Goal: Check status: Check status

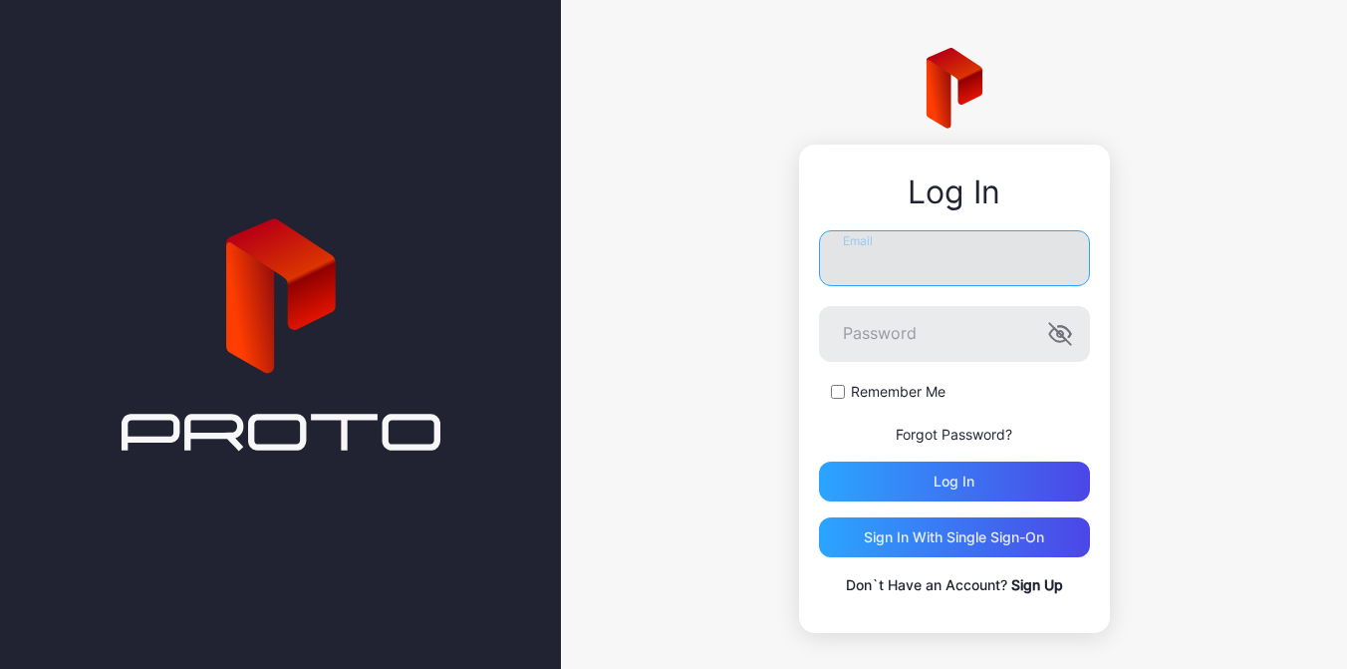
click at [940, 259] on input "Email" at bounding box center [954, 258] width 271 height 56
paste input "**********"
type input "**********"
click at [862, 413] on form "**********" at bounding box center [954, 365] width 271 height 271
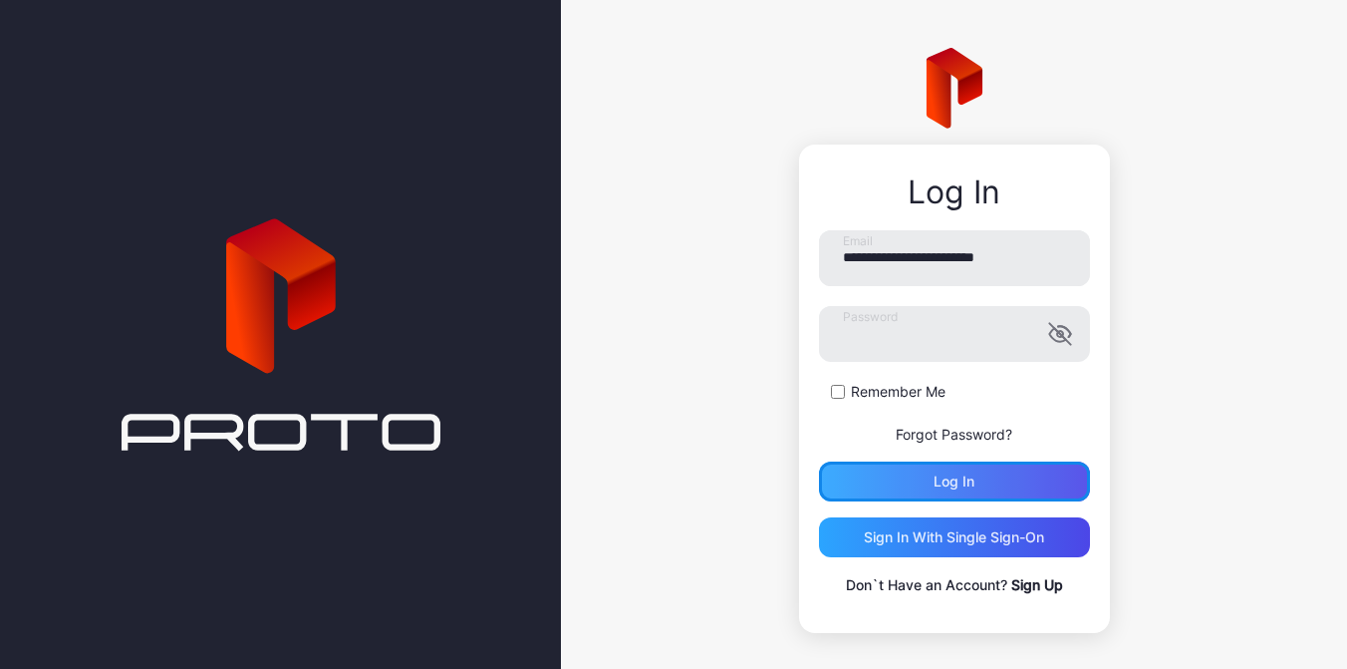
click at [910, 476] on div "Log in" at bounding box center [954, 481] width 271 height 40
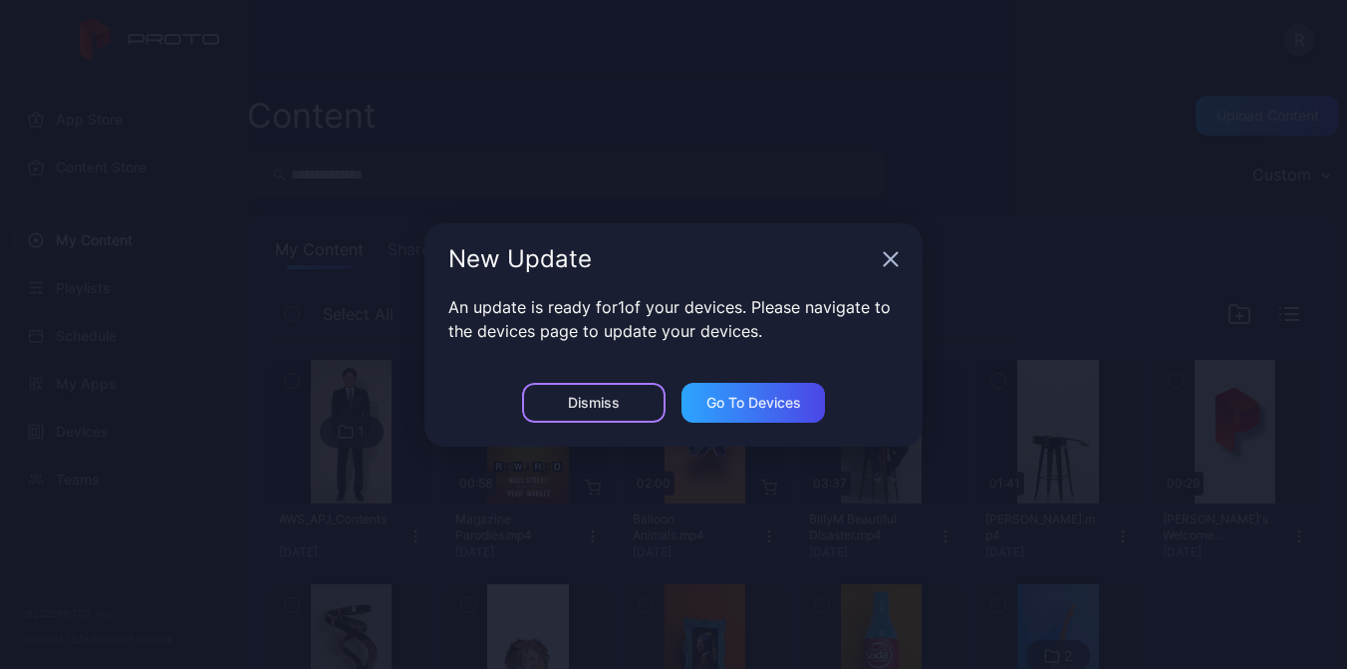
click at [621, 404] on div "Dismiss" at bounding box center [593, 403] width 143 height 40
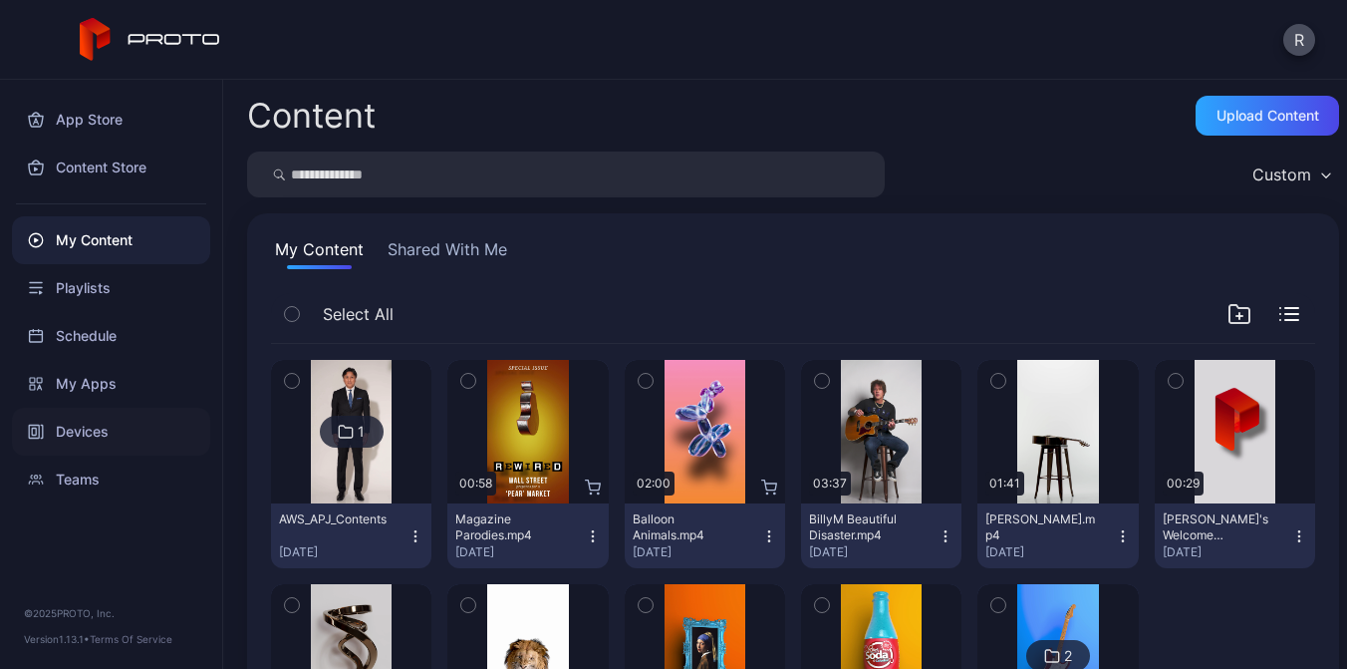
click at [58, 433] on div "Devices" at bounding box center [111, 432] width 198 height 48
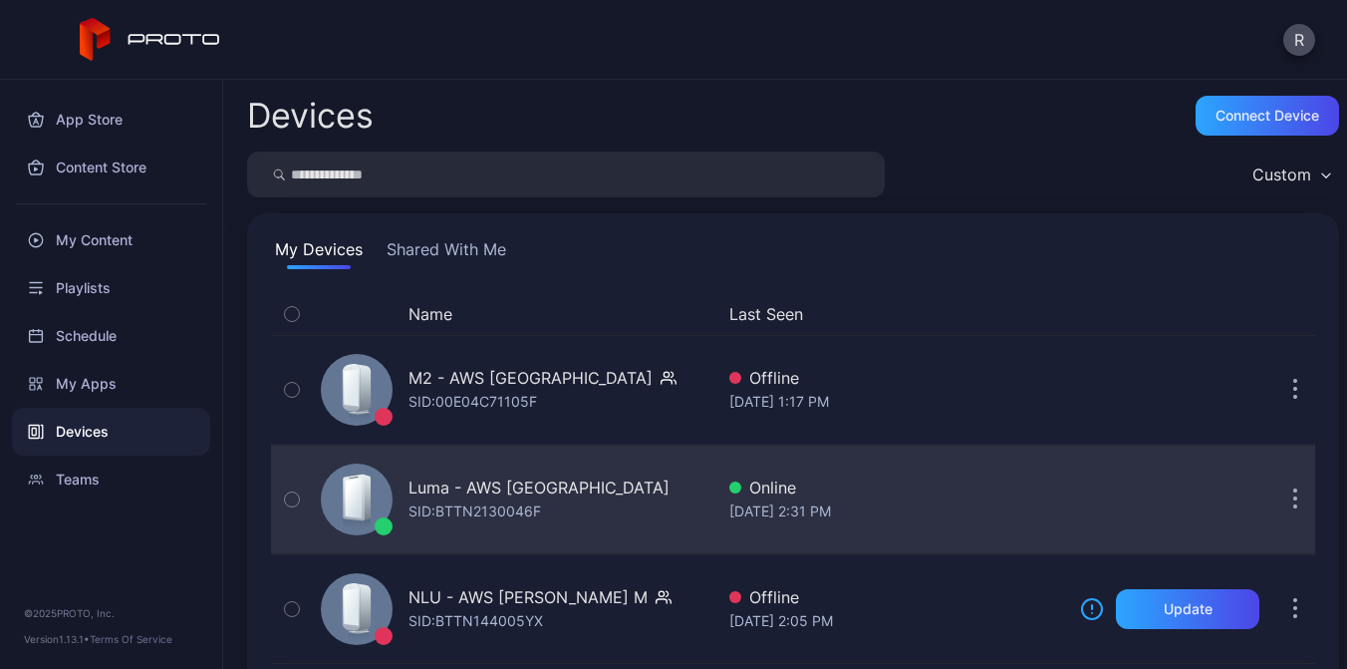
click at [286, 499] on icon "button" at bounding box center [292, 499] width 14 height 22
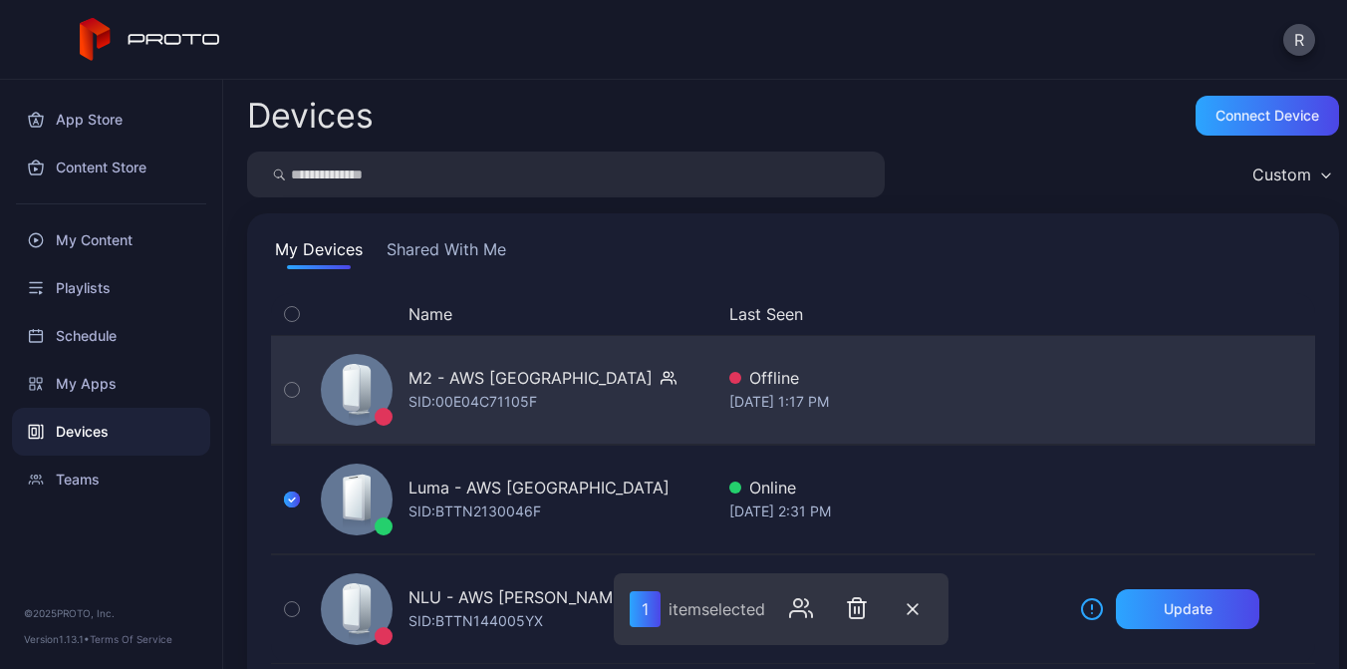
scroll to position [35, 0]
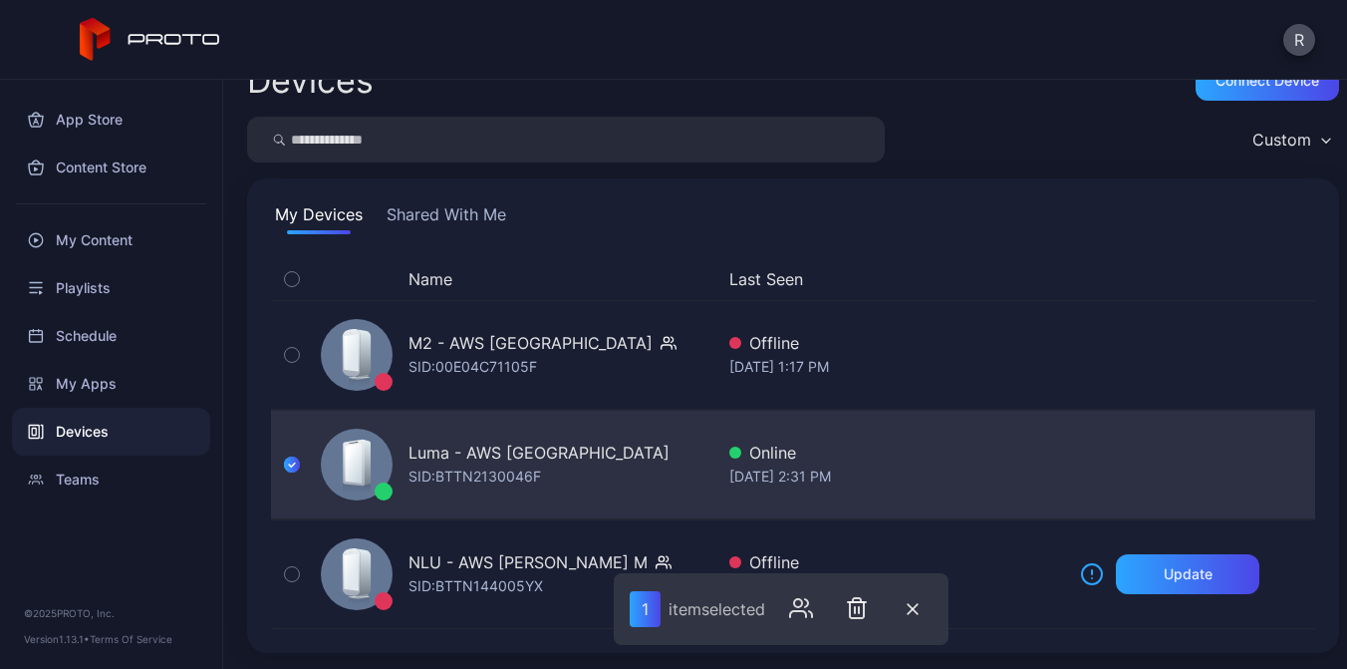
click at [520, 463] on div "Luma - AWS [GEOGRAPHIC_DATA]" at bounding box center [539, 452] width 261 height 24
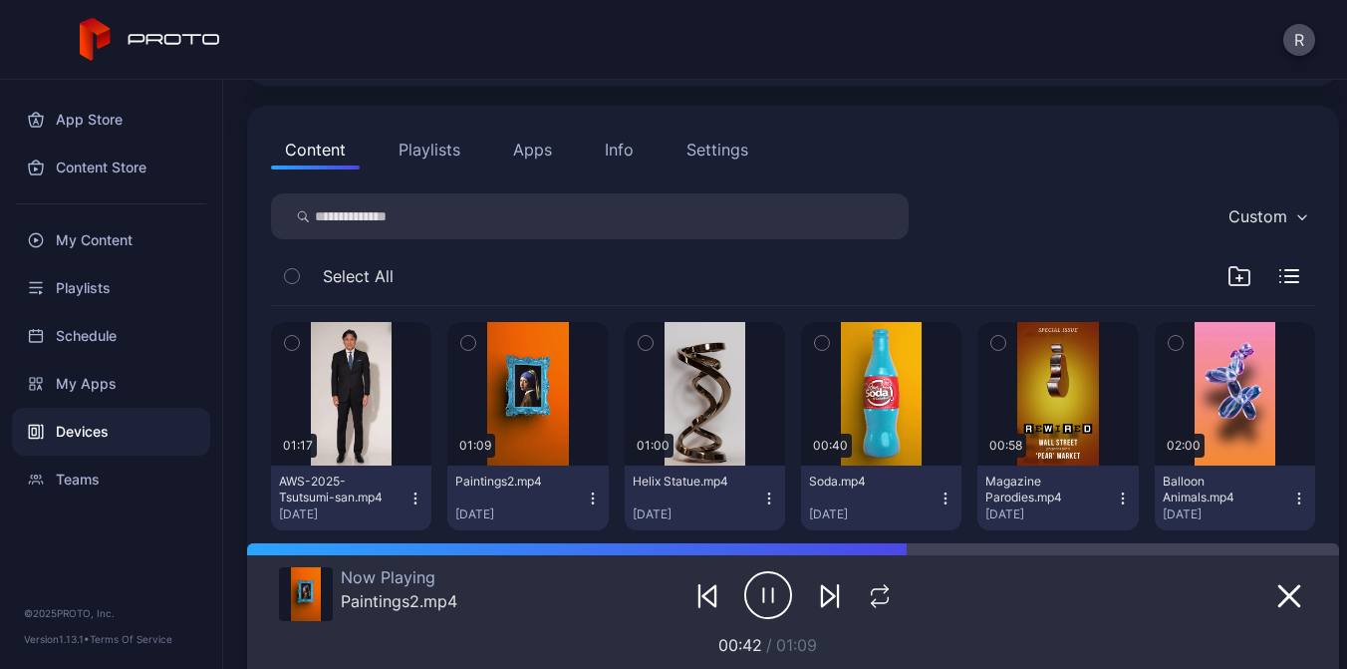
scroll to position [178, 0]
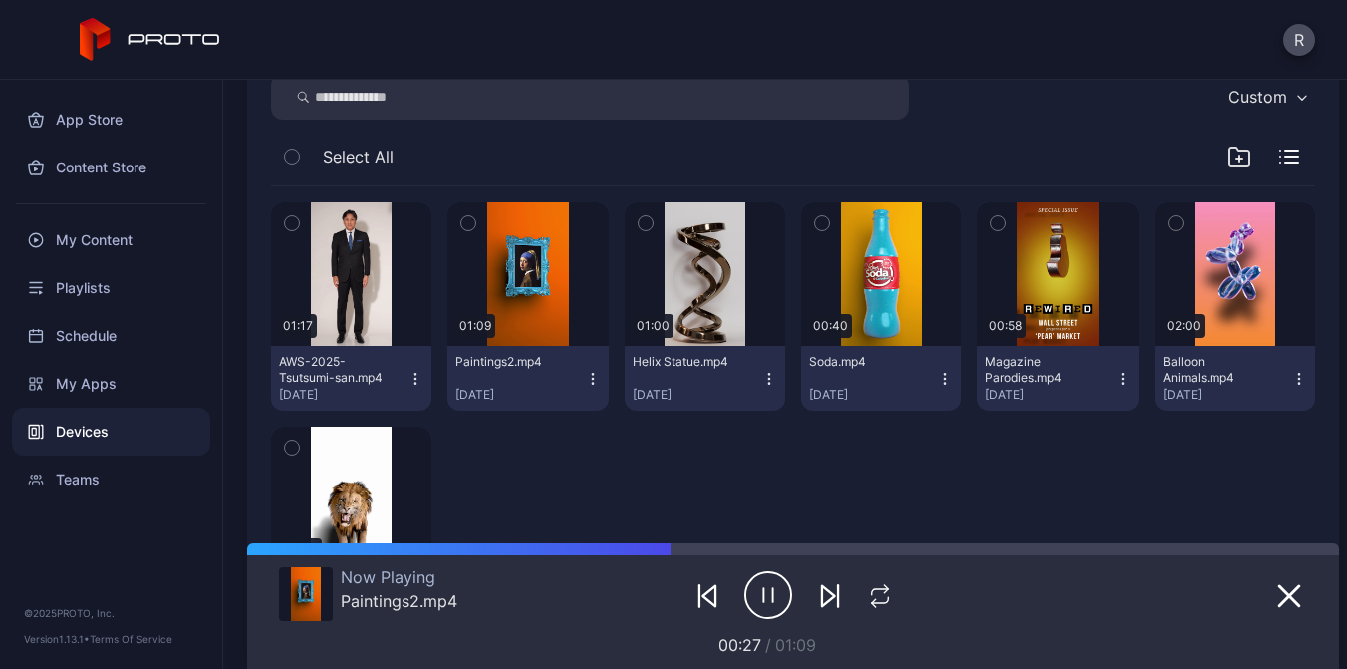
scroll to position [309, 0]
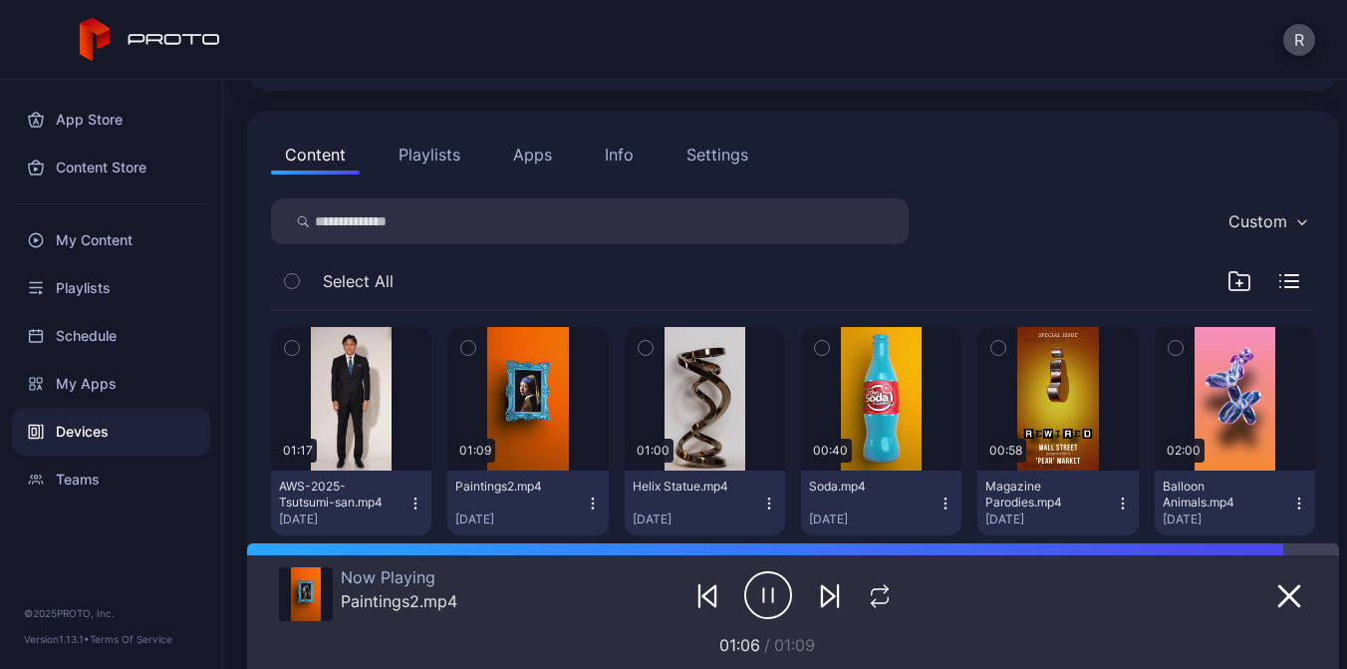
scroll to position [175, 0]
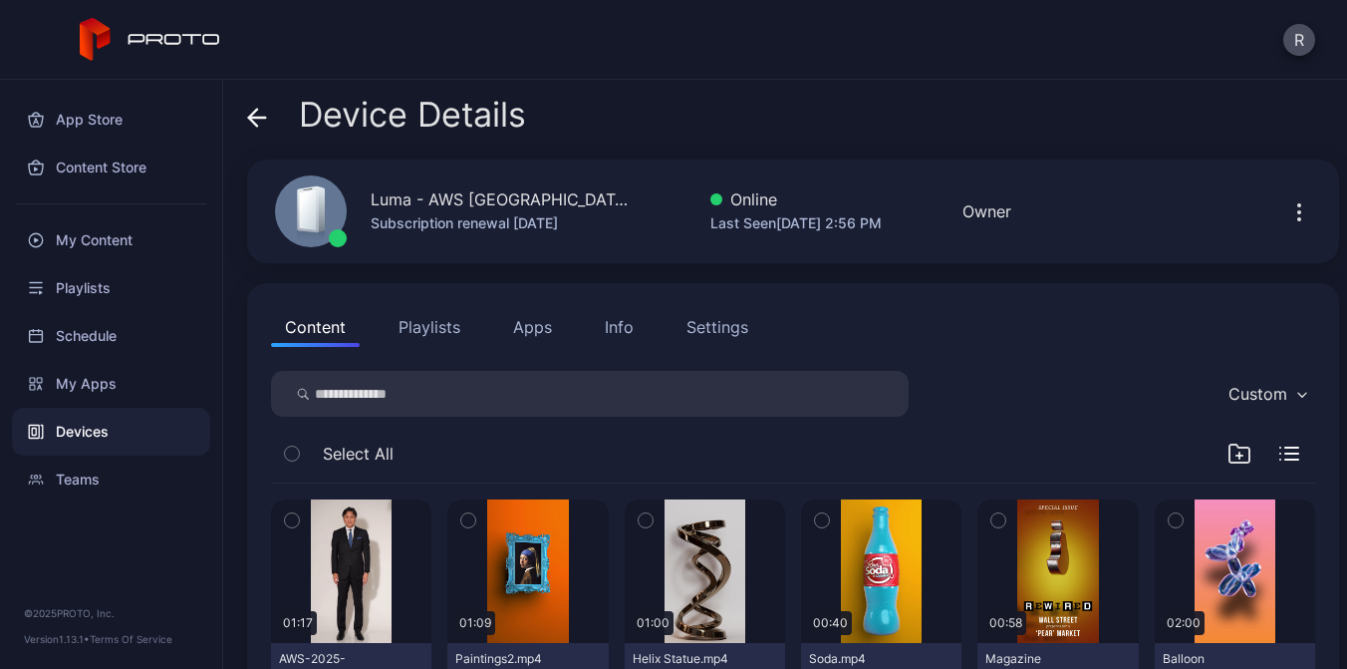
scroll to position [175, 0]
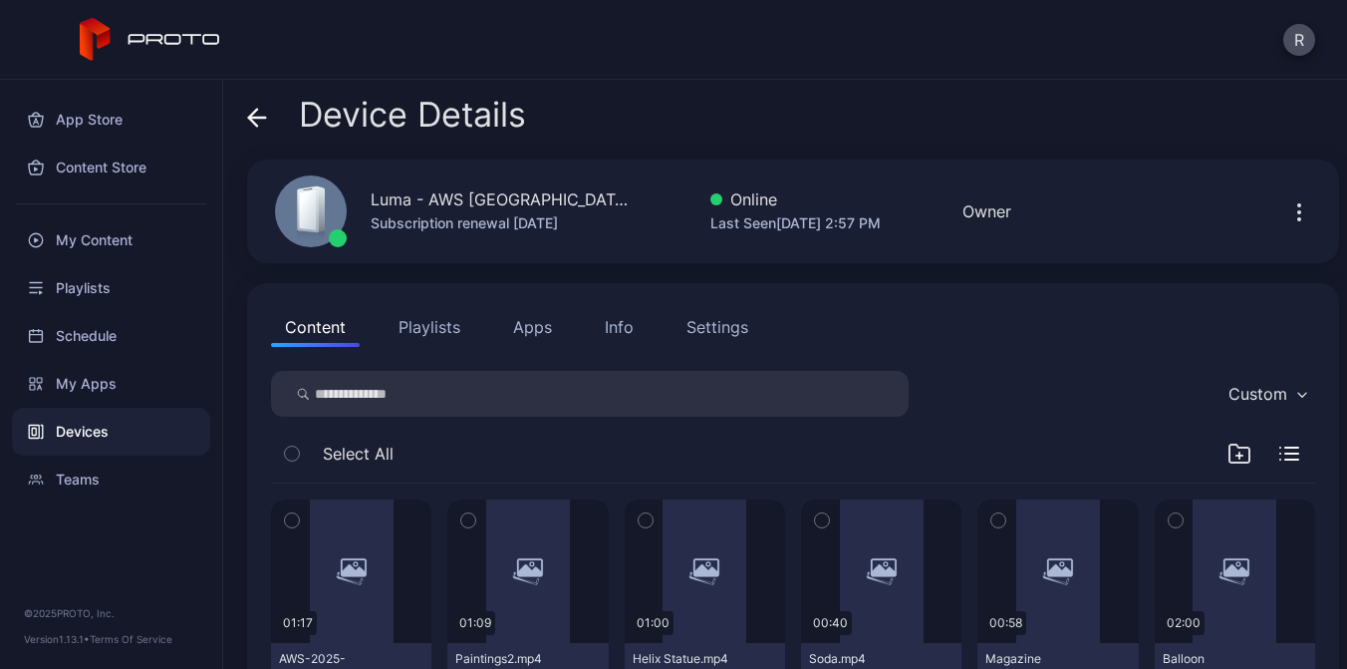
scroll to position [175, 0]
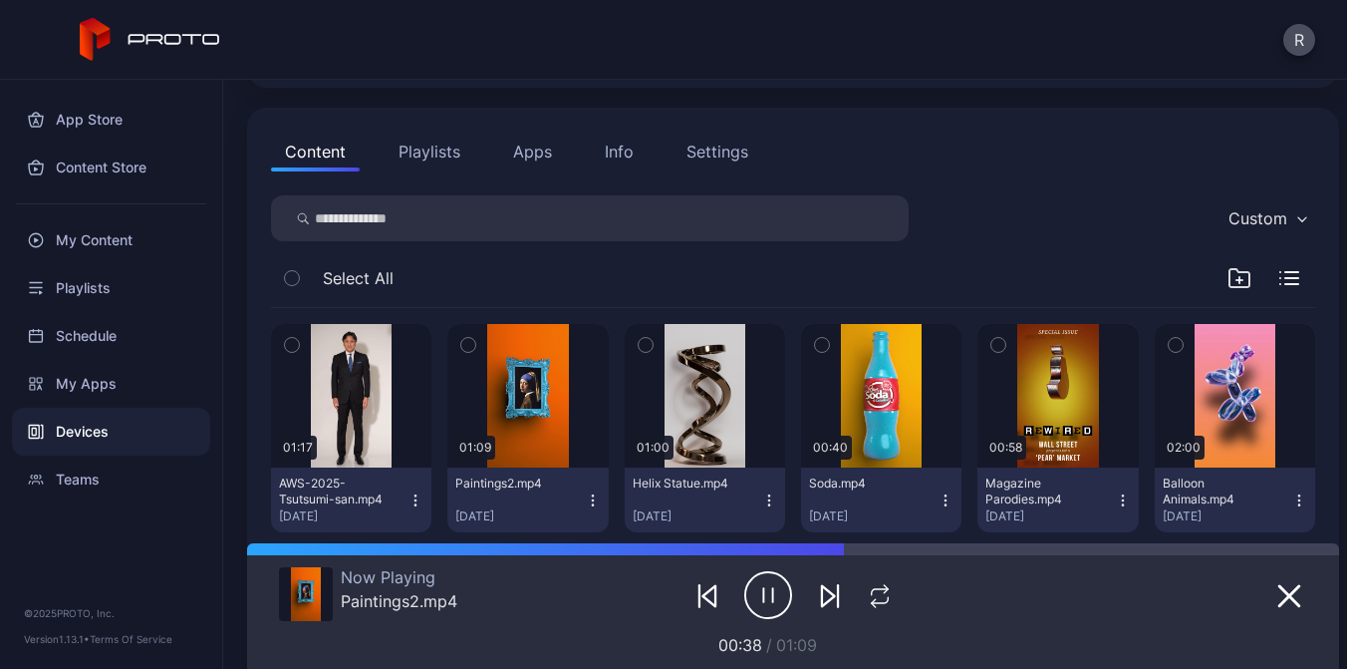
click at [721, 151] on div "Settings" at bounding box center [718, 152] width 62 height 24
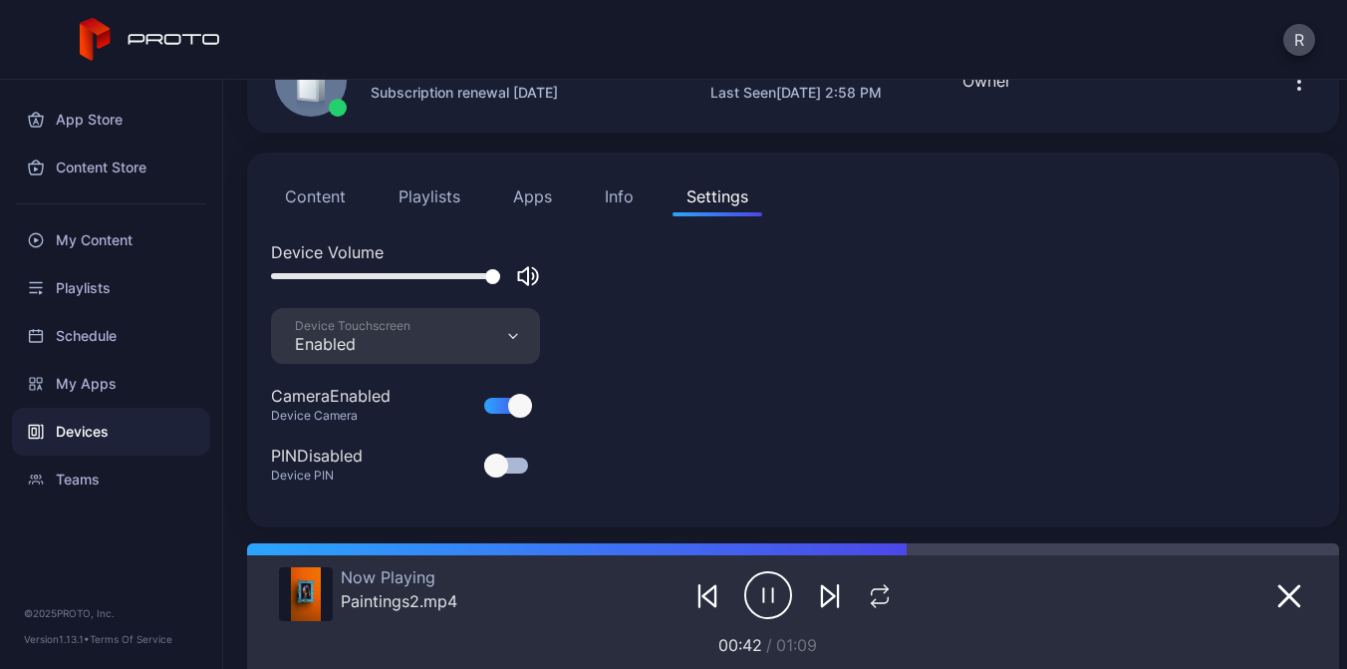
click at [337, 184] on button "Content" at bounding box center [315, 196] width 89 height 40
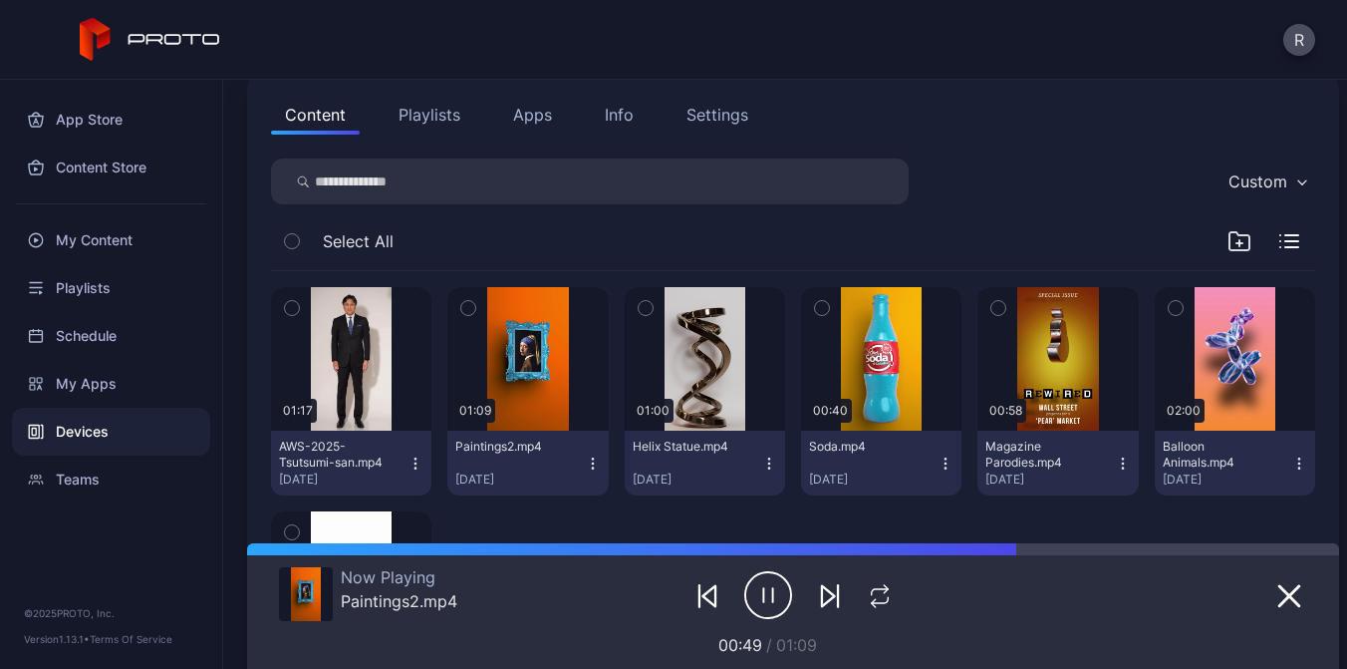
scroll to position [213, 0]
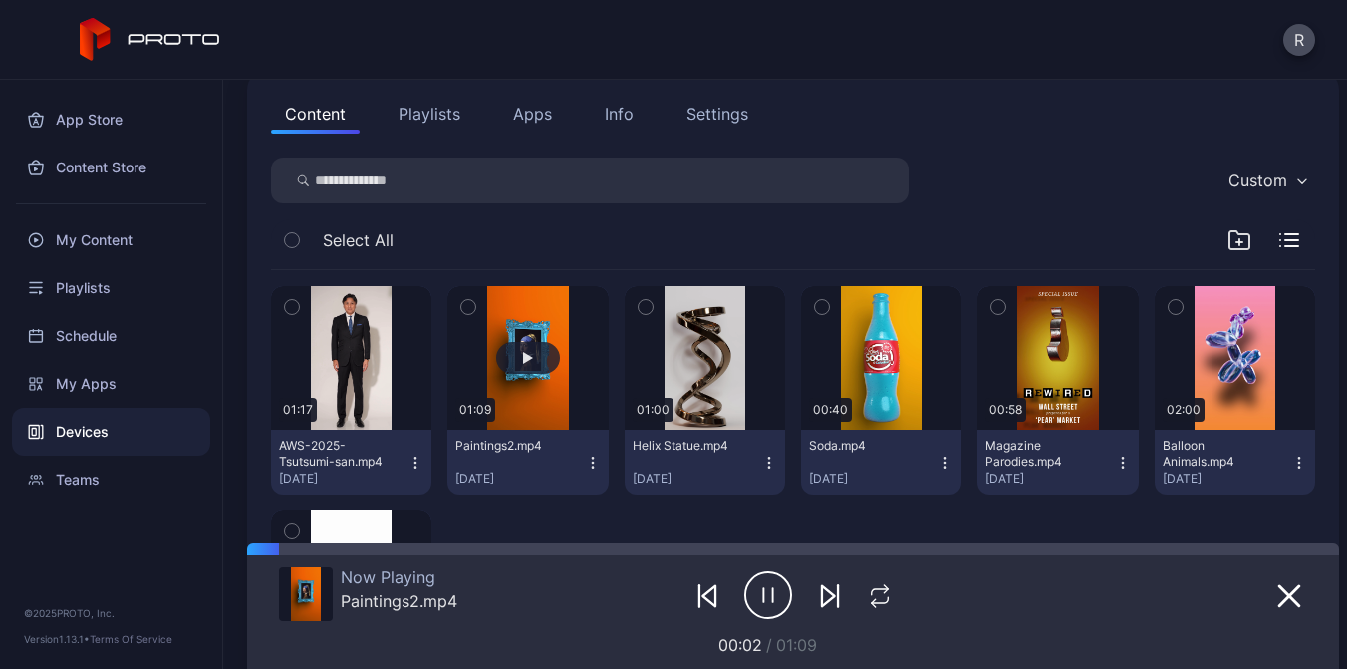
click at [541, 322] on button "button" at bounding box center [527, 357] width 160 height 143
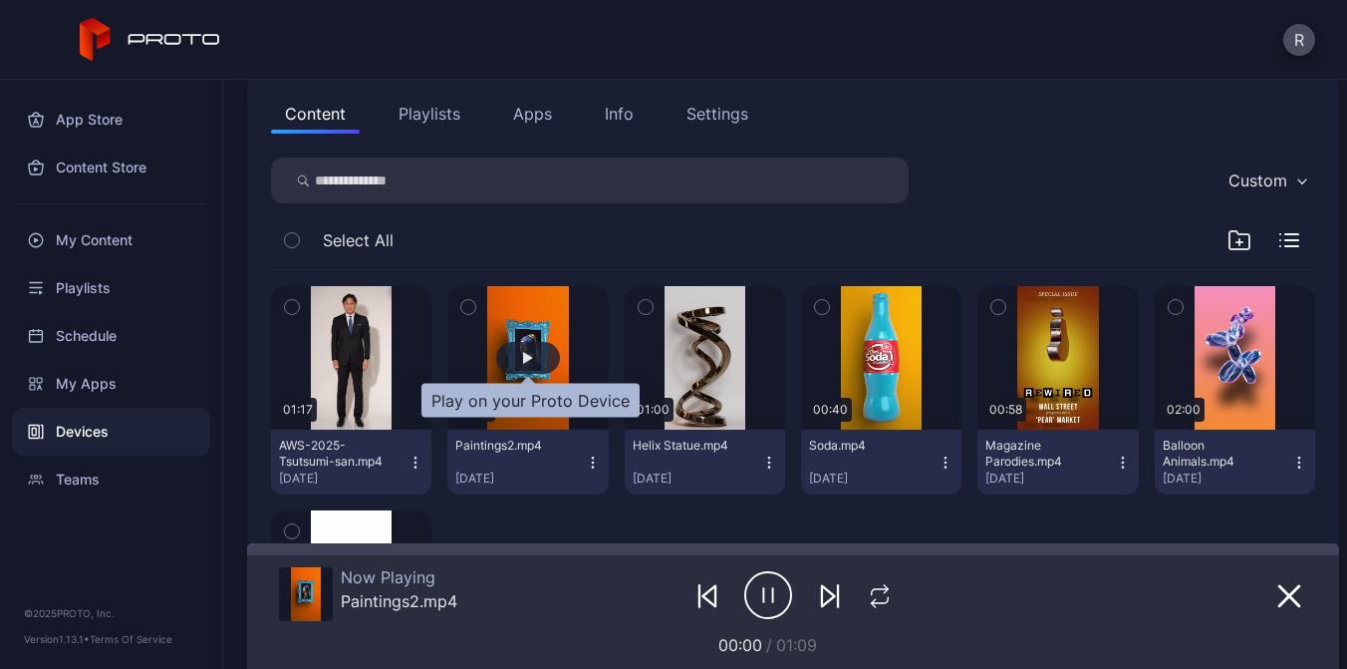
click at [525, 353] on div "button" at bounding box center [528, 358] width 10 height 12
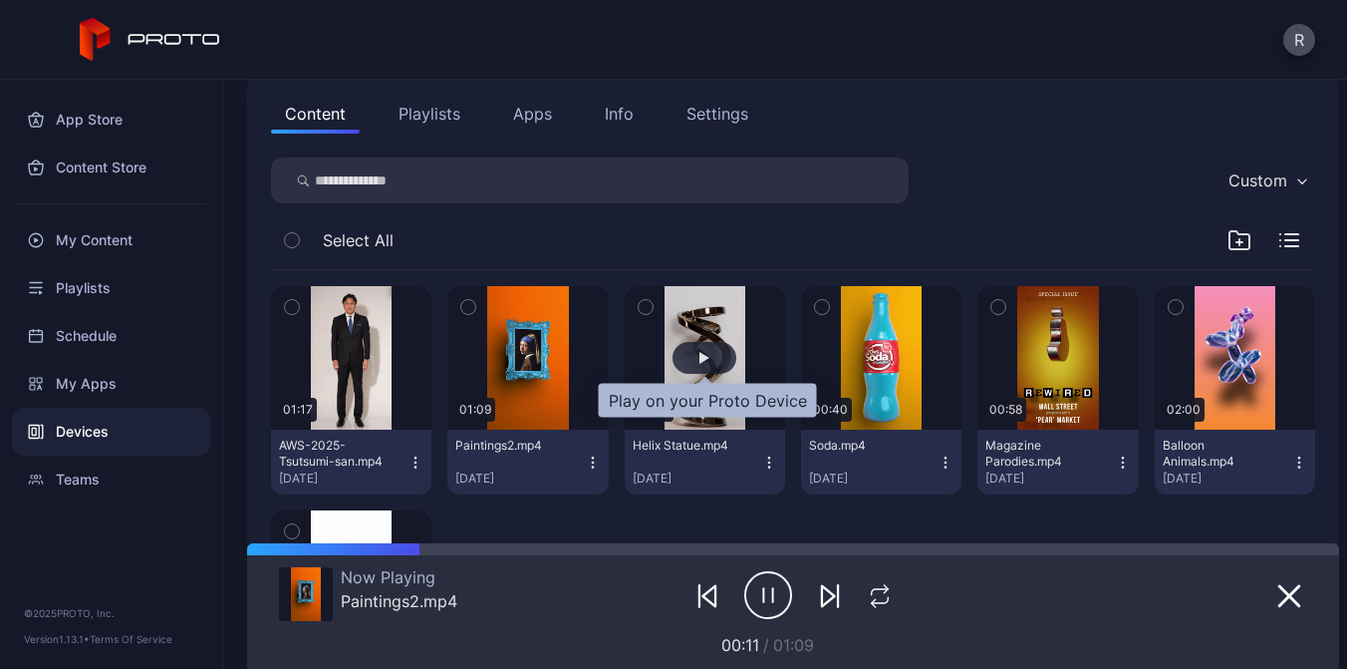
click at [697, 358] on div "button" at bounding box center [705, 358] width 64 height 32
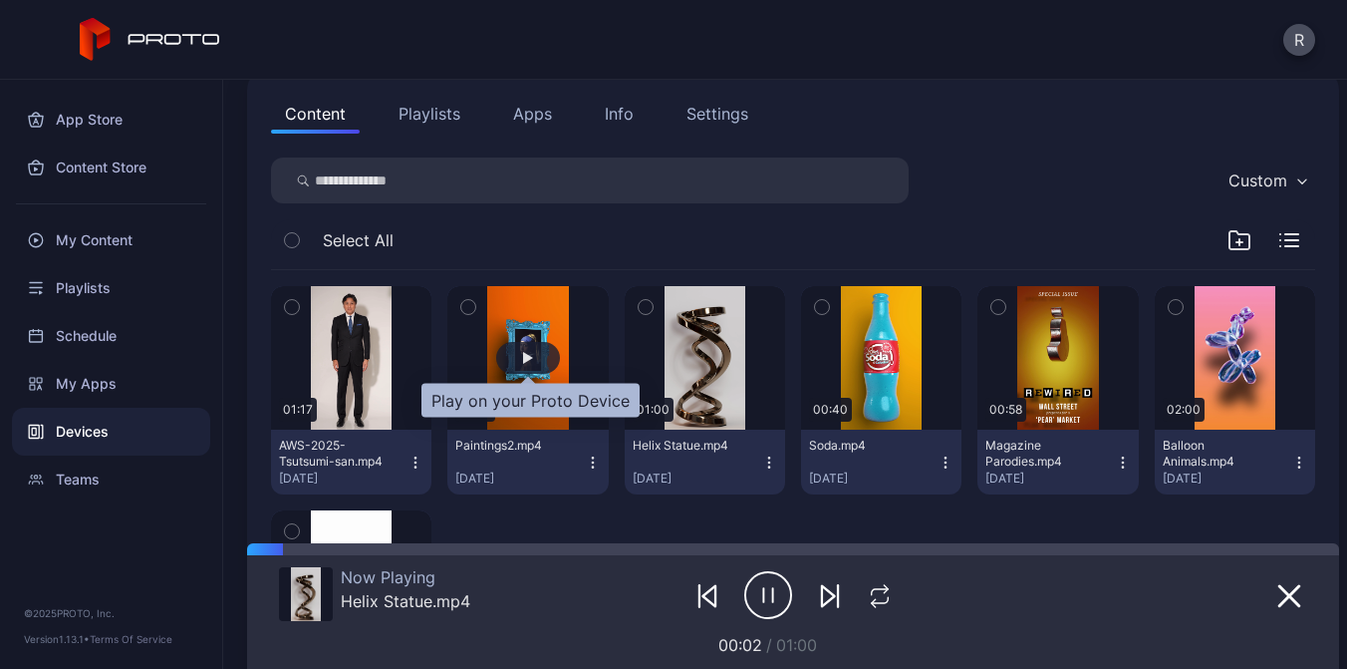
click at [533, 358] on div "button" at bounding box center [528, 358] width 10 height 12
